Goal: Find contact information: Find contact information

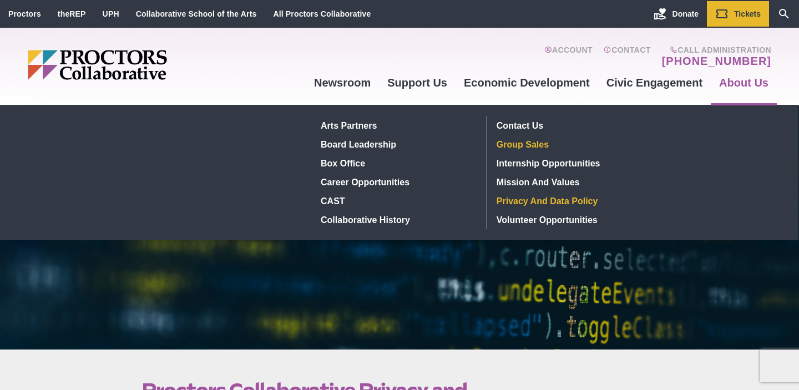
click at [536, 143] on link "Group Sales" at bounding box center [573, 144] width 162 height 19
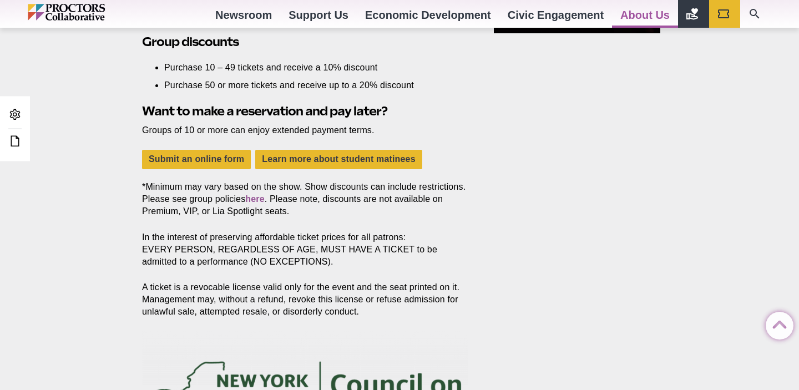
scroll to position [1576, 0]
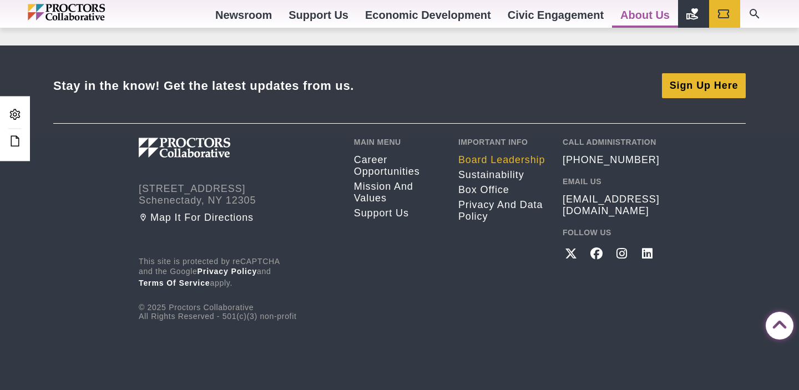
click at [508, 158] on link "Board Leadership" at bounding box center [503, 160] width 88 height 12
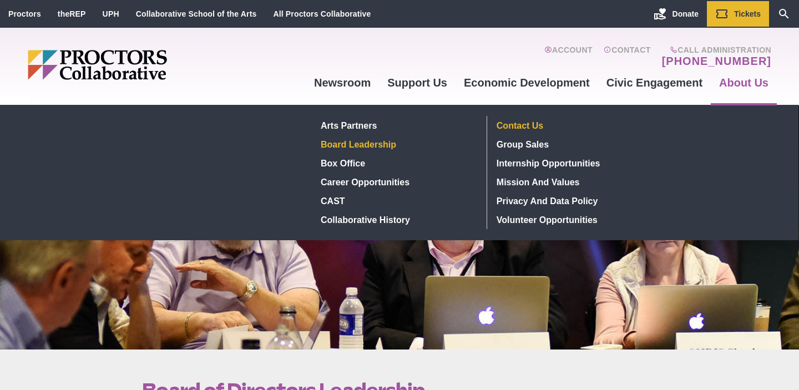
click at [530, 120] on link "Contact Us" at bounding box center [573, 125] width 162 height 19
